Goal: Information Seeking & Learning: Learn about a topic

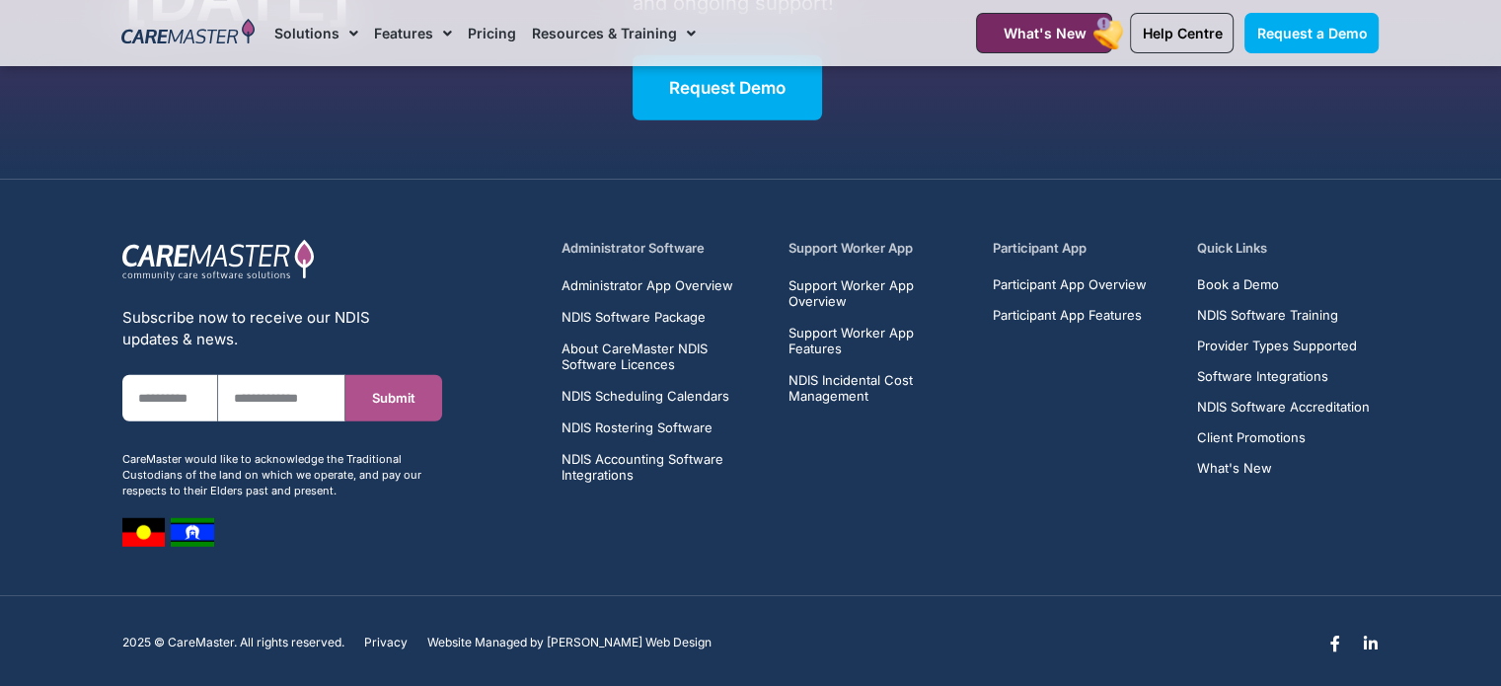
scroll to position [12804, 0]
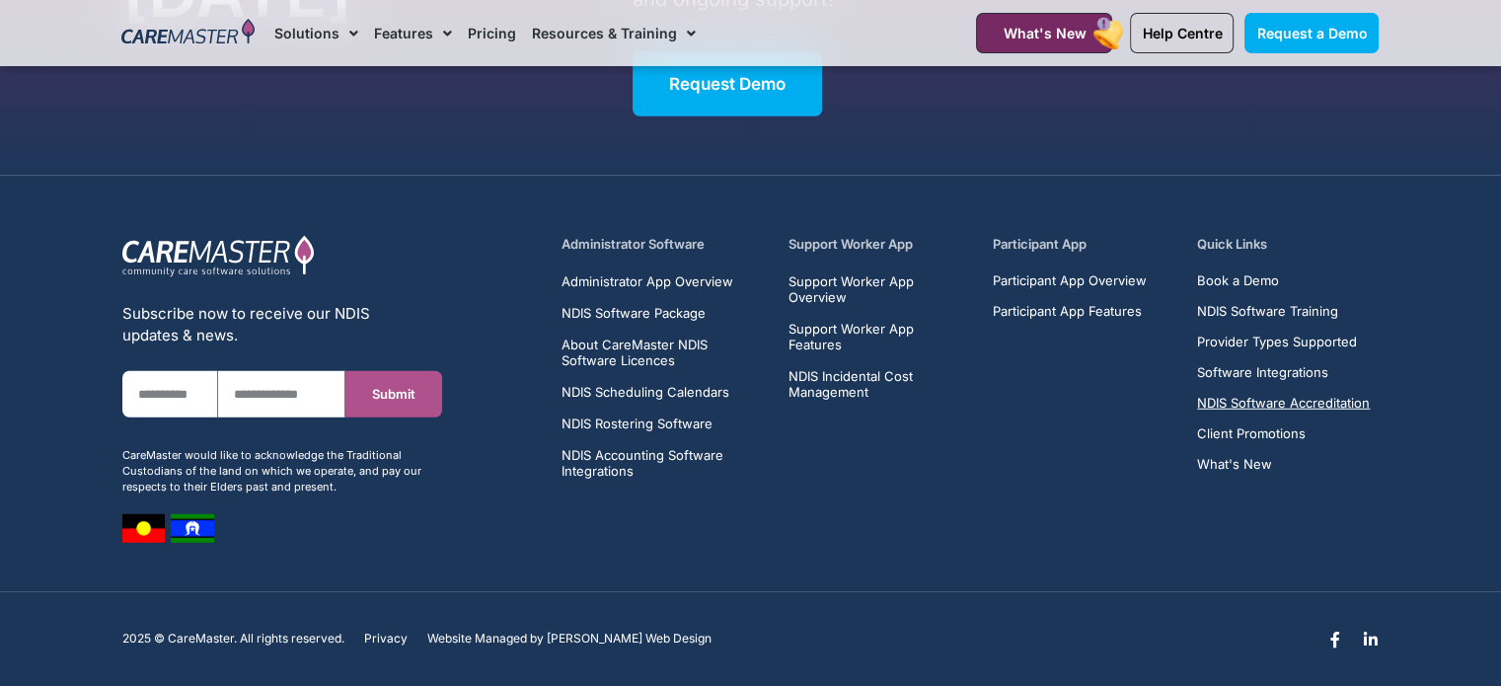
click at [1321, 396] on span "NDIS Software Accreditation" at bounding box center [1283, 403] width 173 height 15
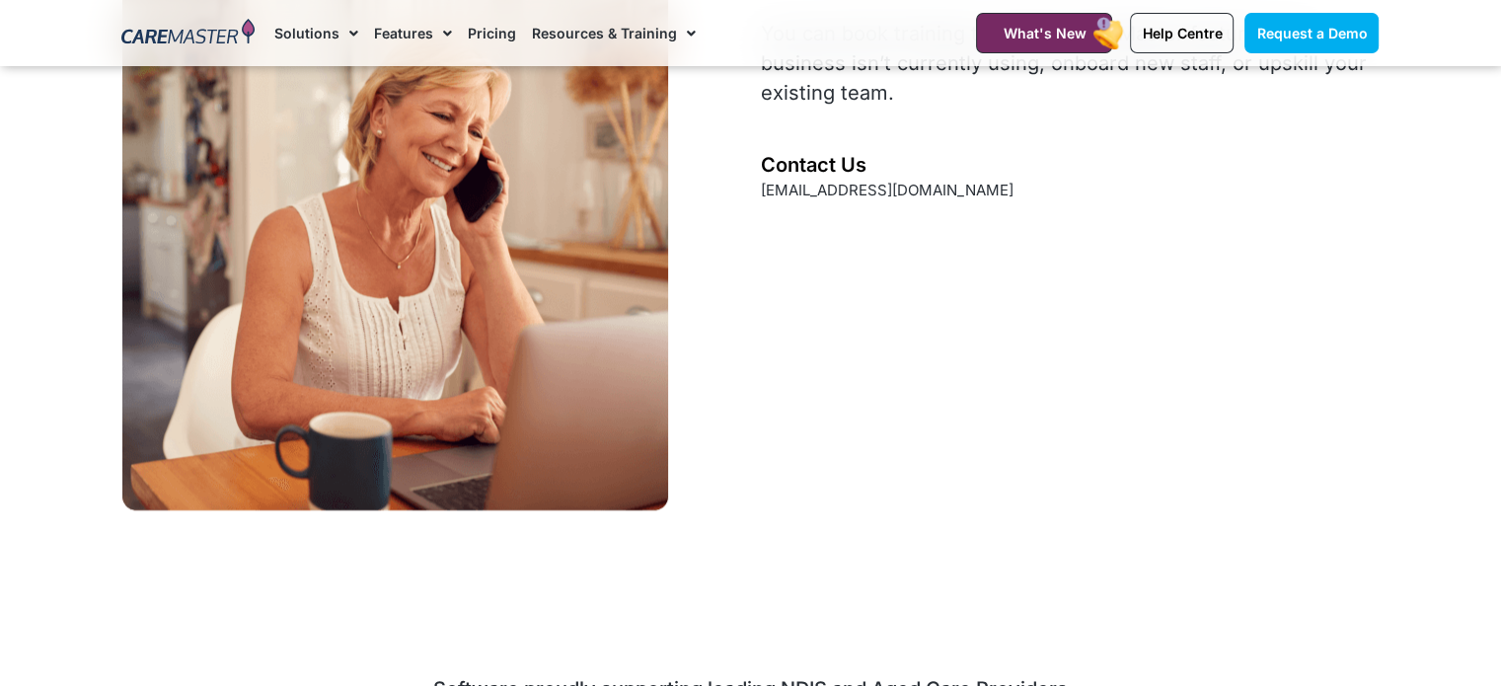
scroll to position [2269, 0]
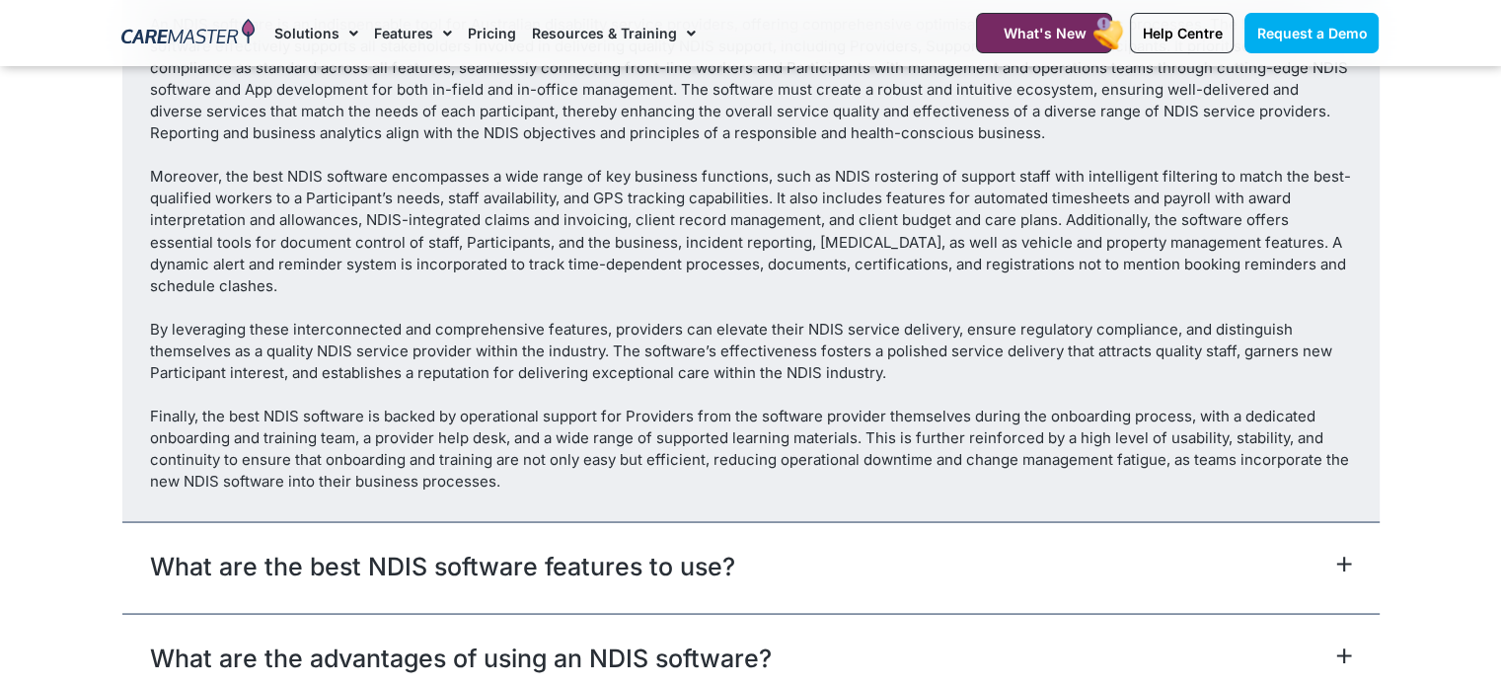
scroll to position [10534, 0]
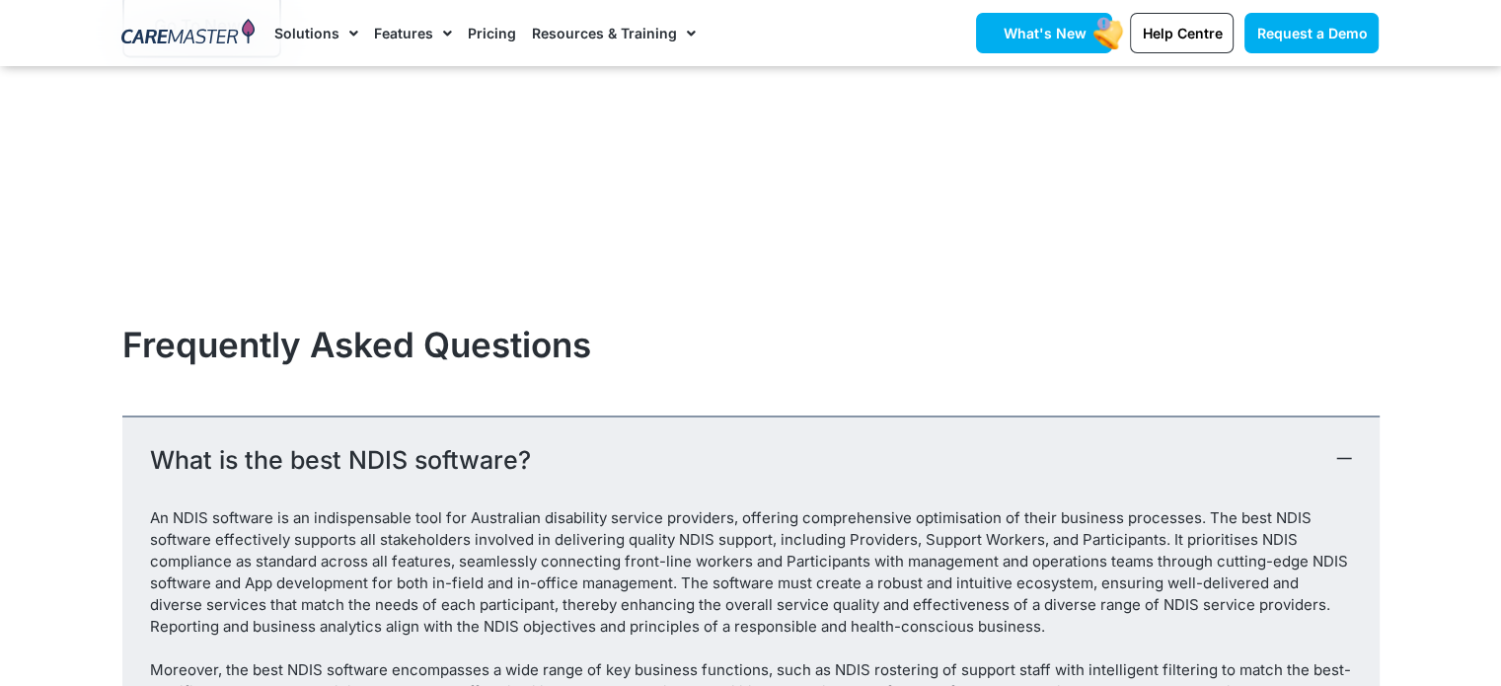
click at [1083, 45] on link "What's New" at bounding box center [1044, 33] width 136 height 40
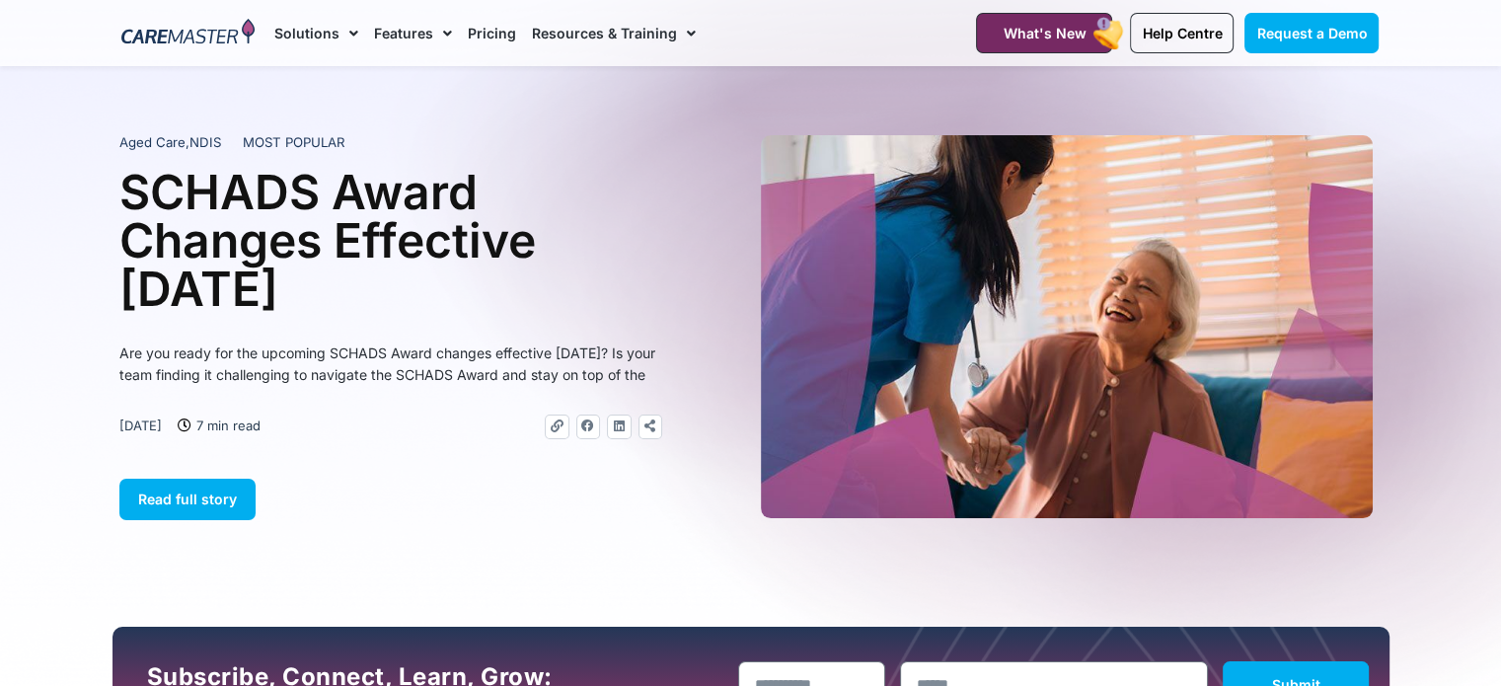
click at [494, 38] on link "Pricing" at bounding box center [492, 33] width 48 height 66
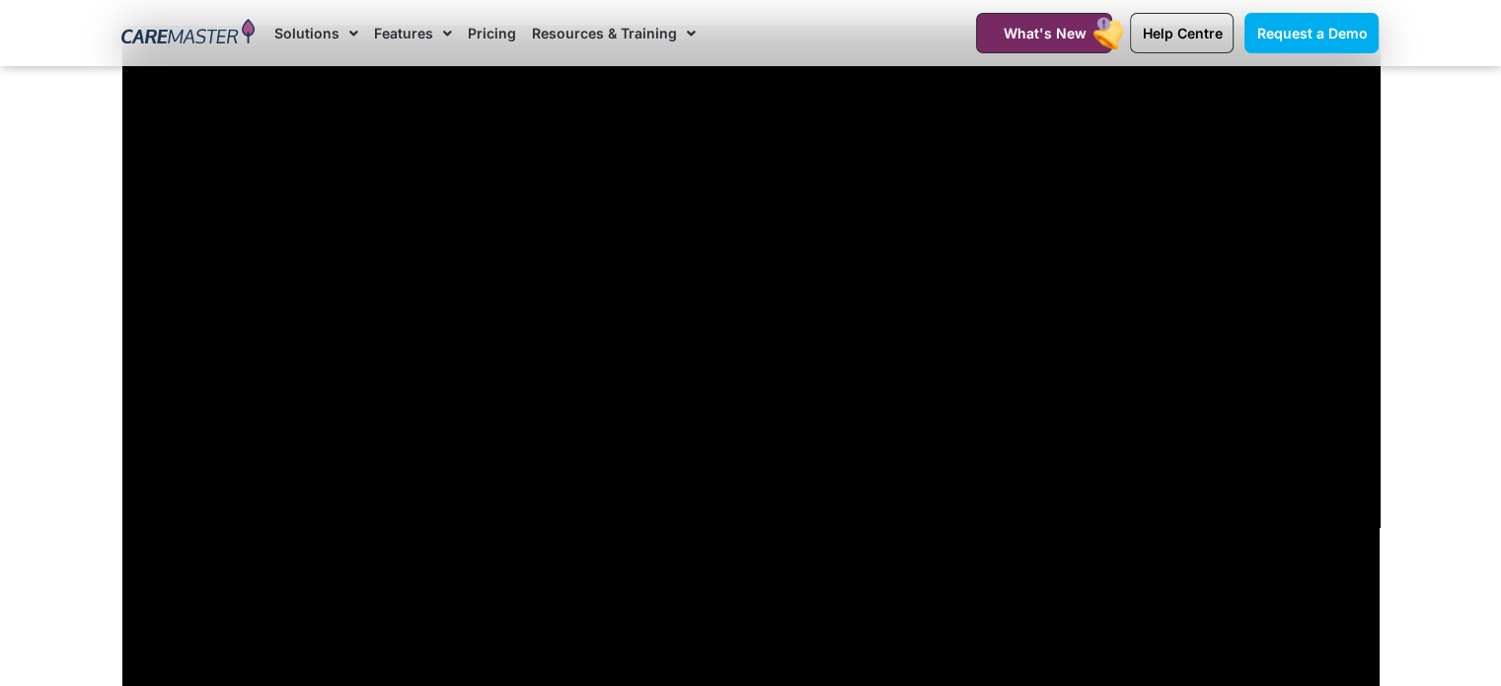
scroll to position [6512, 0]
